Goal: Transaction & Acquisition: Purchase product/service

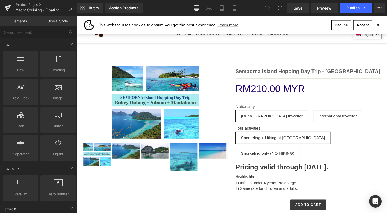
click at [358, 75] on link "Semporna Island Hopping Day Trip - [GEOGRAPHIC_DATA]" at bounding box center [314, 73] width 149 height 6
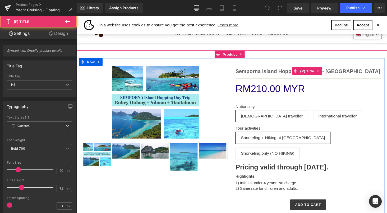
click at [360, 75] on link "Semporna Island Hopping Day Trip - [GEOGRAPHIC_DATA]" at bounding box center [314, 73] width 149 height 6
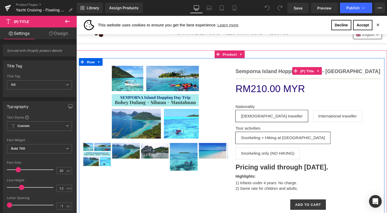
click at [359, 70] on link "Semporna Island Hopping Day Trip - [GEOGRAPHIC_DATA]" at bounding box center [314, 73] width 149 height 6
click at [363, 75] on link "Semporna Island Hopping Day Trip - [GEOGRAPHIC_DATA]" at bounding box center [314, 73] width 149 height 6
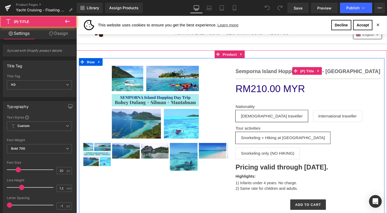
click at [367, 71] on link "Semporna Island Hopping Day Trip - [GEOGRAPHIC_DATA]" at bounding box center [314, 73] width 149 height 6
click at [358, 76] on link "Semporna Island Hopping Day Trip - [GEOGRAPHIC_DATA]" at bounding box center [314, 73] width 149 height 6
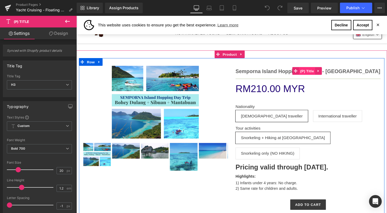
click at [309, 74] on span "(P) Title" at bounding box center [313, 73] width 17 height 8
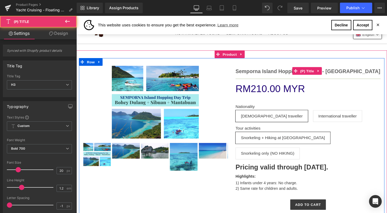
click at [309, 76] on link "Semporna Island Hopping Day Trip - [GEOGRAPHIC_DATA]" at bounding box center [314, 73] width 149 height 6
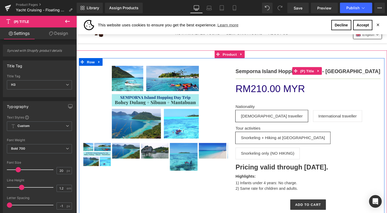
click at [244, 52] on li at bounding box center [246, 56] width 7 height 8
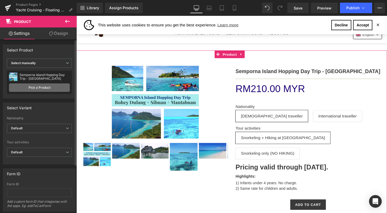
click at [47, 85] on link "Pick a Product" at bounding box center [39, 87] width 61 height 8
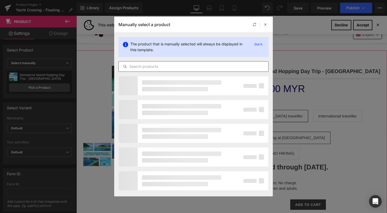
click at [198, 68] on input "text" at bounding box center [194, 66] width 150 height 6
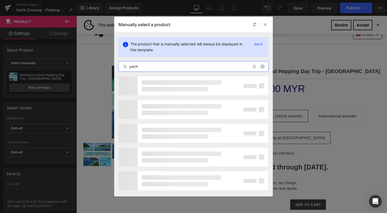
type input "yacht"
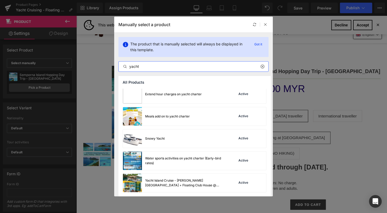
scroll to position [26, 0]
click at [196, 182] on div "Yacht Island Cruise - [PERSON_NAME][GEOGRAPHIC_DATA] + Floating Club House @ [G…" at bounding box center [184, 183] width 79 height 10
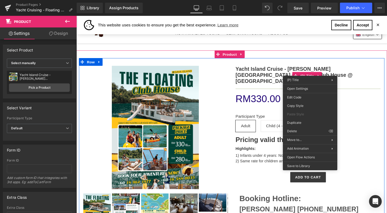
click at [218, 78] on div "Sale Off" at bounding box center [157, 130] width 149 height 127
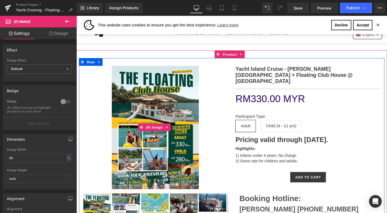
click at [336, 139] on strong "Pricing valid through [DATE]." at bounding box center [287, 143] width 95 height 8
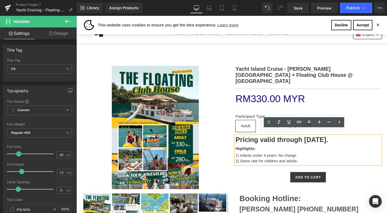
click at [336, 139] on strong "Pricing valid through [DATE]." at bounding box center [287, 143] width 95 height 8
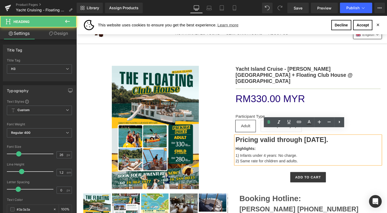
click at [336, 139] on strong "Pricing valid through [DATE]." at bounding box center [287, 143] width 95 height 8
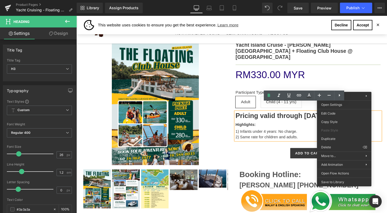
scroll to position [23, 0]
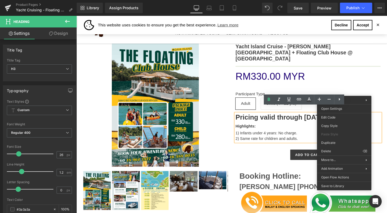
click at [378, 78] on div "RM0 MYR RM330.00 MYR" at bounding box center [314, 78] width 149 height 15
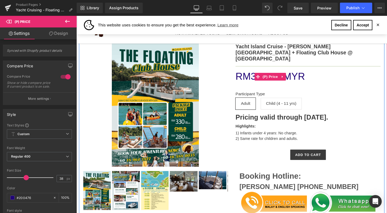
click at [336, 116] on strong "Pricing valid through [DATE]." at bounding box center [287, 120] width 95 height 8
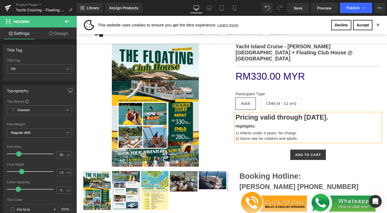
click at [314, 134] on div "1) Infants under 4 years: No charge." at bounding box center [314, 137] width 149 height 6
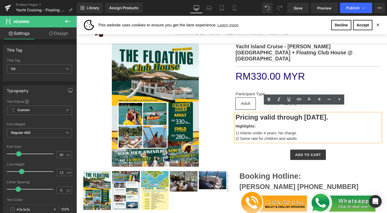
click at [333, 139] on div "2) Same rate for children and adults." at bounding box center [314, 142] width 149 height 6
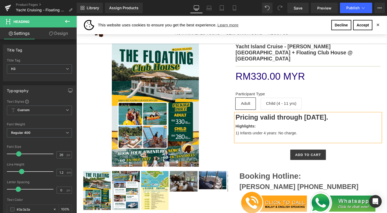
click at [315, 134] on div "1) Infants under 4 years: No charge." at bounding box center [314, 137] width 149 height 6
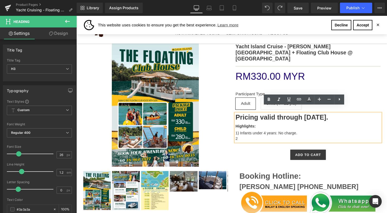
click at [278, 139] on div "2" at bounding box center [314, 142] width 149 height 6
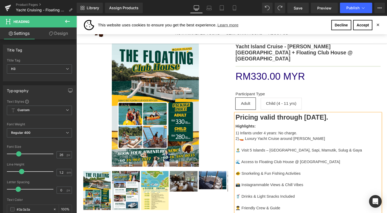
click at [248, 139] on div "2)🚤 Luxury Yacht Cruise around [PERSON_NAME]" at bounding box center [314, 142] width 149 height 6
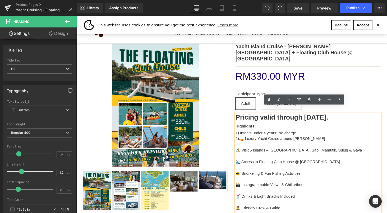
click at [277, 175] on div "🐠 Snorkeling & Fun Fishing Activities" at bounding box center [314, 178] width 149 height 6
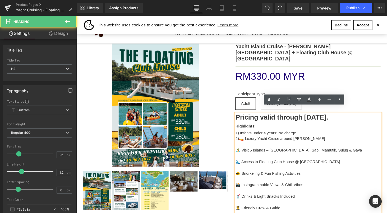
click at [244, 151] on div "🏝️ Visit 5 Islands – [GEOGRAPHIC_DATA], Sapi, Mamutik, Sulug & Gaya" at bounding box center [314, 154] width 149 height 6
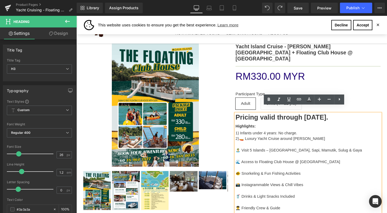
click at [252, 151] on div "🏝️ Visit 5 Islands – [GEOGRAPHIC_DATA], Sapi, Mamutik, Sulug & Gaya" at bounding box center [314, 154] width 149 height 6
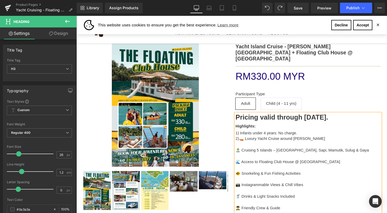
click at [244, 151] on div "🏝️ Cruising 5 Islands – [GEOGRAPHIC_DATA], Sapi, Mamutik, Sulug & Gaya" at bounding box center [314, 154] width 149 height 6
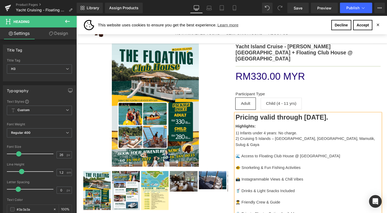
click at [357, 139] on div "2) Cruising 5 Islands – [GEOGRAPHIC_DATA], [GEOGRAPHIC_DATA], Mamutik, Sulug & …" at bounding box center [314, 145] width 149 height 12
click at [248, 157] on div "🌊 Access to Floating Club House @ [GEOGRAPHIC_DATA]" at bounding box center [314, 160] width 149 height 6
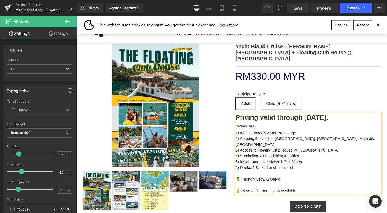
click at [245, 181] on div "👨‍✈️ Friendly Crew & Guide" at bounding box center [314, 184] width 149 height 6
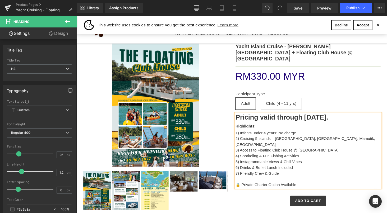
click at [242, 181] on div at bounding box center [314, 184] width 149 height 6
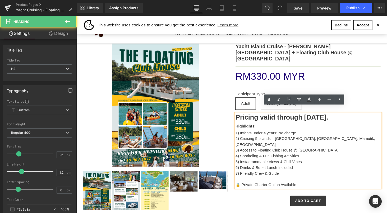
click at [247, 187] on div "🔒 Private Charter Option Available" at bounding box center [314, 190] width 149 height 6
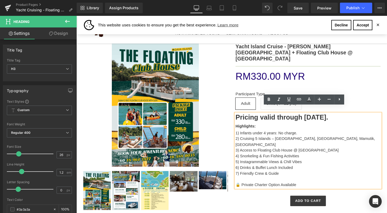
click at [243, 187] on div "🔒 Private Charter Option Available" at bounding box center [314, 190] width 149 height 6
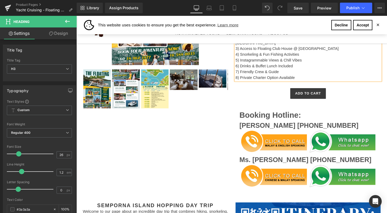
scroll to position [127, 0]
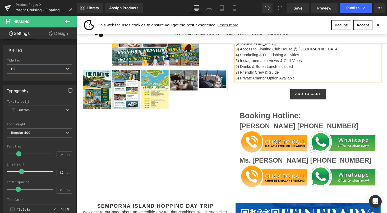
click at [328, 124] on h3 "[PERSON_NAME] [PHONE_NUMBER]" at bounding box center [314, 129] width 141 height 10
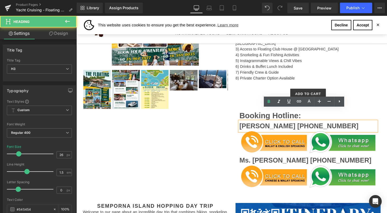
click at [334, 124] on h3 "[PERSON_NAME] [PHONE_NUMBER]" at bounding box center [314, 129] width 141 height 10
click at [270, 124] on h3 "[PERSON_NAME] [PHONE_NUMBER]" at bounding box center [314, 129] width 141 height 10
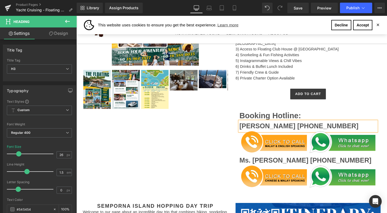
click at [323, 124] on h3 "[PERSON_NAME] [PHONE_NUMBER]" at bounding box center [314, 129] width 141 height 10
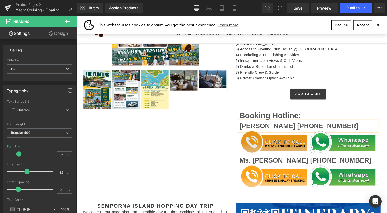
click at [288, 135] on img at bounding box center [279, 146] width 68 height 23
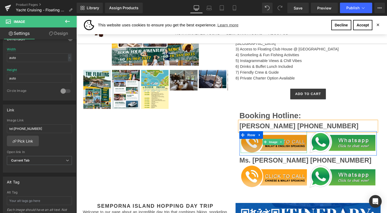
scroll to position [166, 0]
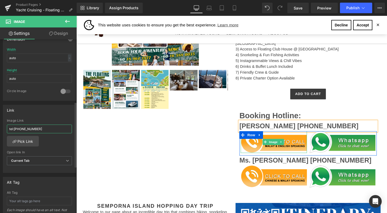
click at [49, 126] on input "tel:[PHONE_NUMBER]" at bounding box center [39, 129] width 65 height 9
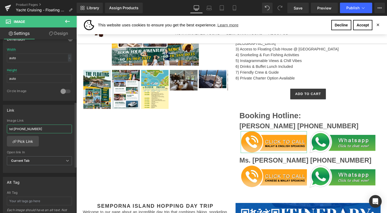
type input "tel:[PHONE_NUMBER]"
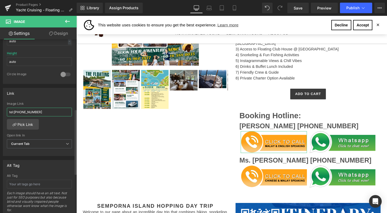
scroll to position [181, 0]
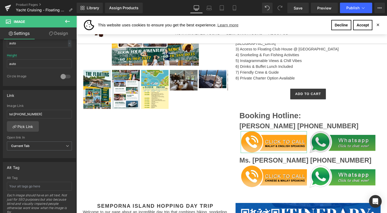
click at [359, 135] on img at bounding box center [350, 146] width 68 height 23
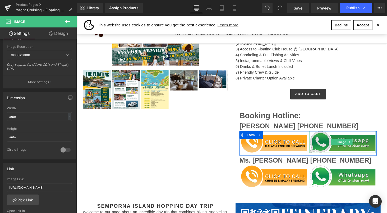
scroll to position [108, 0]
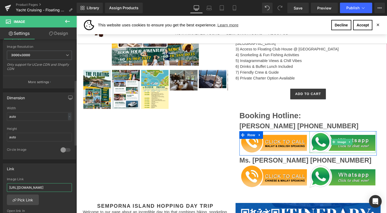
click at [49, 186] on input "[URL][DOMAIN_NAME]" at bounding box center [39, 187] width 65 height 9
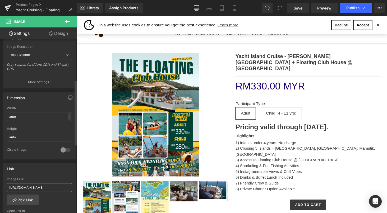
scroll to position [0, 281]
type input "[URL][DOMAIN_NAME]"
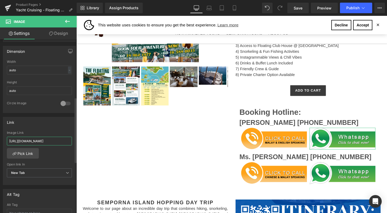
scroll to position [0, 0]
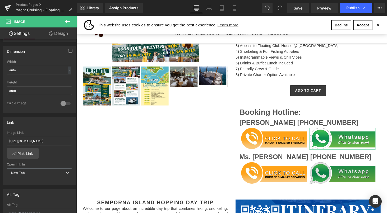
click at [364, 167] on img at bounding box center [350, 178] width 68 height 23
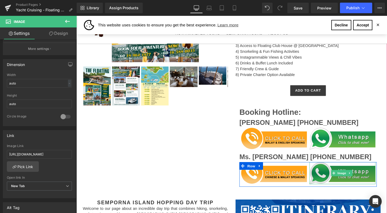
scroll to position [160, 0]
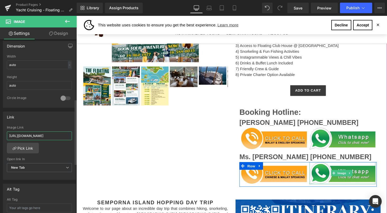
click at [54, 133] on input "[URL][DOMAIN_NAME]" at bounding box center [39, 136] width 65 height 9
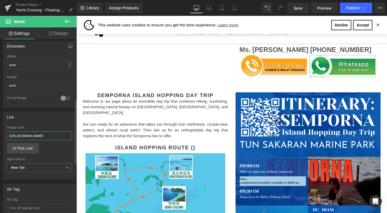
scroll to position [241, 0]
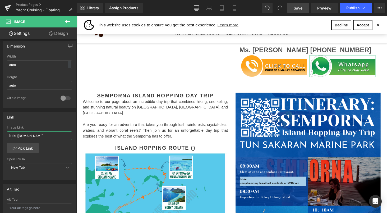
type input "[URL][DOMAIN_NAME]"
click at [299, 9] on span "Save" at bounding box center [298, 8] width 9 height 6
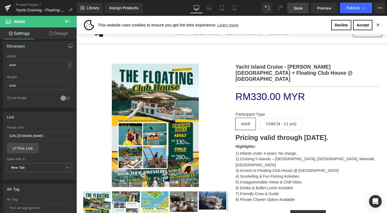
scroll to position [0, 0]
